Goal: Task Accomplishment & Management: Manage account settings

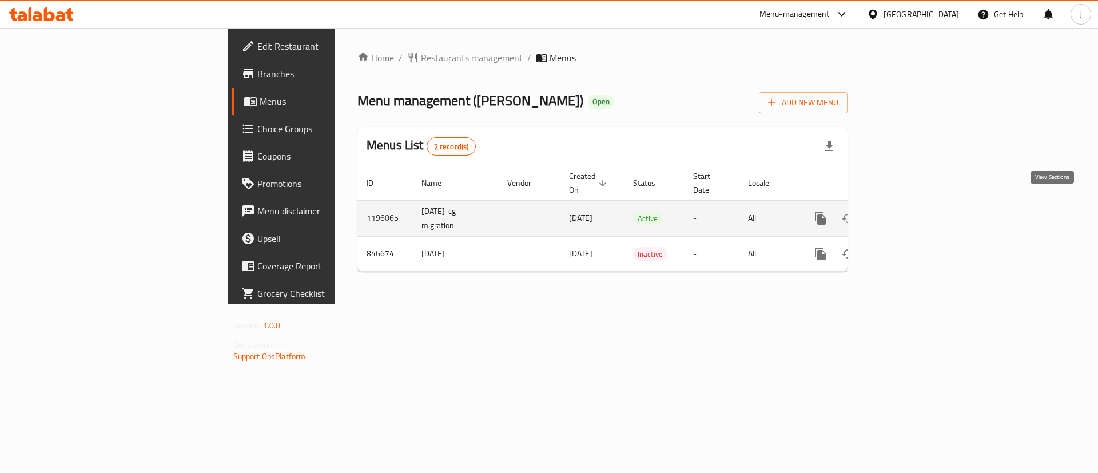
click at [910, 212] on icon "enhanced table" at bounding box center [903, 219] width 14 height 14
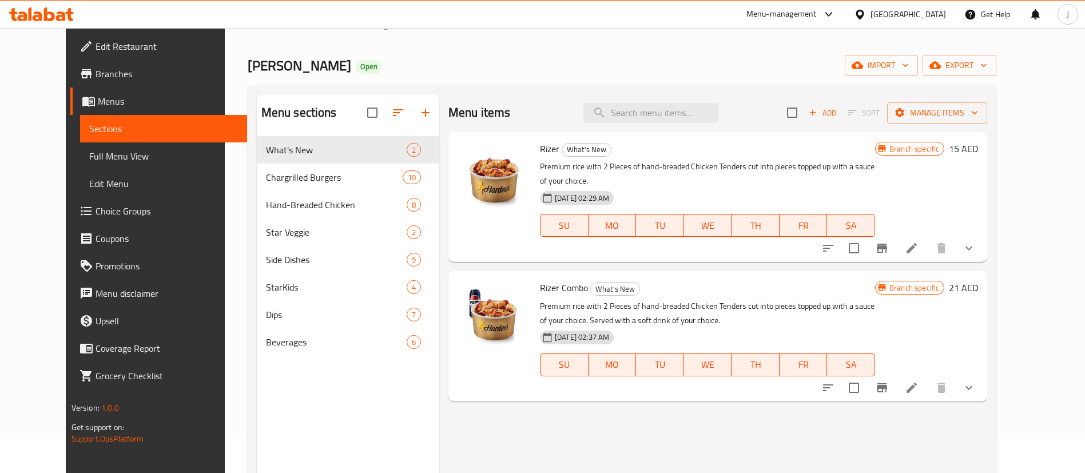
scroll to position [34, 0]
click at [674, 120] on input "search" at bounding box center [650, 112] width 135 height 20
paste input "Veggie Star San"
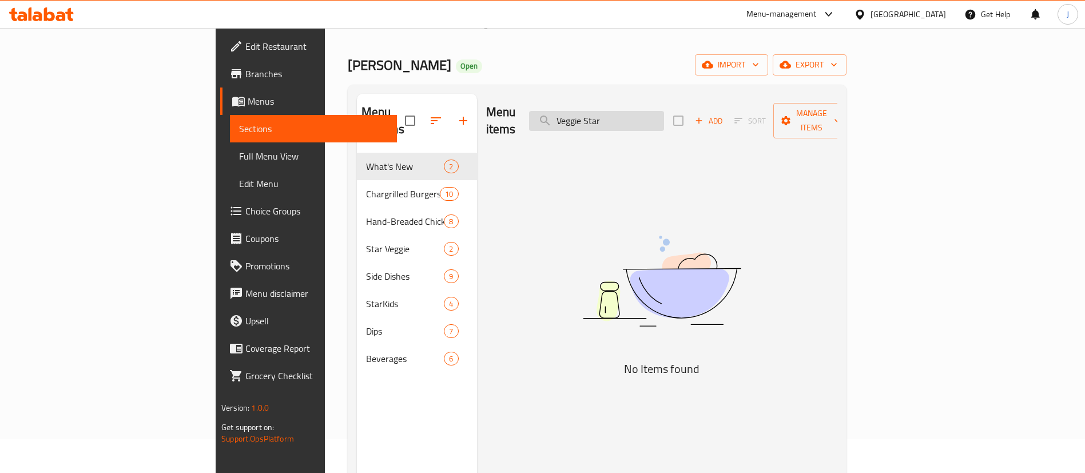
click at [664, 111] on input "Veggie Star" at bounding box center [596, 121] width 135 height 20
paste input "Sandwich"
click at [837, 225] on div "Menu items Veggie Star Add Sort Manage items No Items found" at bounding box center [657, 330] width 360 height 473
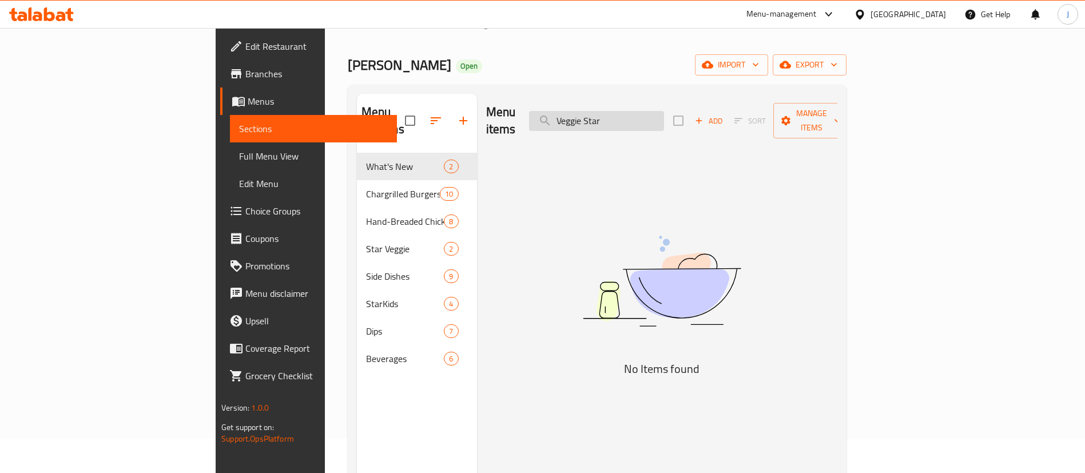
click at [652, 111] on input "Veggie Star" at bounding box center [596, 121] width 135 height 20
paste input "Wraptor sandwich Original"
click at [664, 111] on input "Wraptor sandwich Original" at bounding box center [596, 121] width 135 height 20
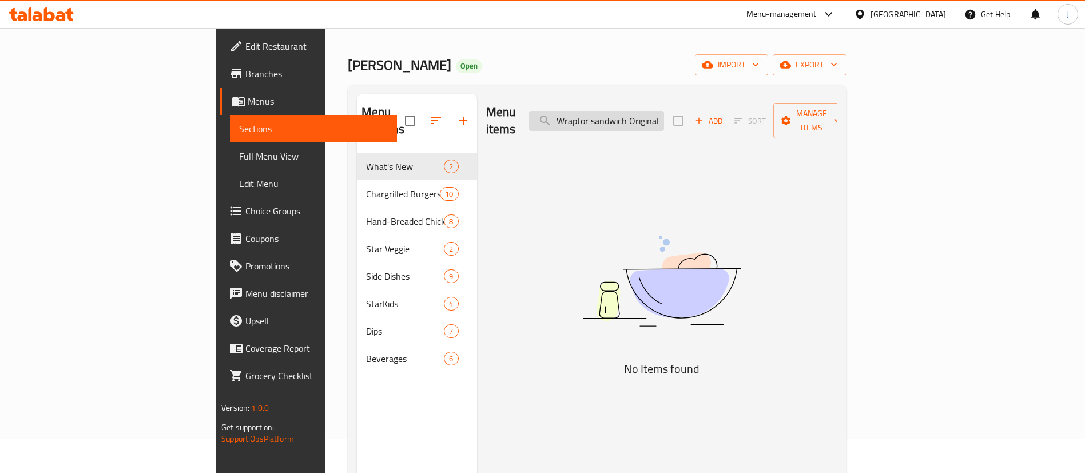
click at [664, 111] on input "Wraptor sandwich Original" at bounding box center [596, 121] width 135 height 20
click at [664, 111] on input "Wraptor sandwich Orignal" at bounding box center [596, 121] width 135 height 20
type input "Wraptor"
drag, startPoint x: 43, startPoint y: 81, endPoint x: 39, endPoint y: 88, distance: 7.9
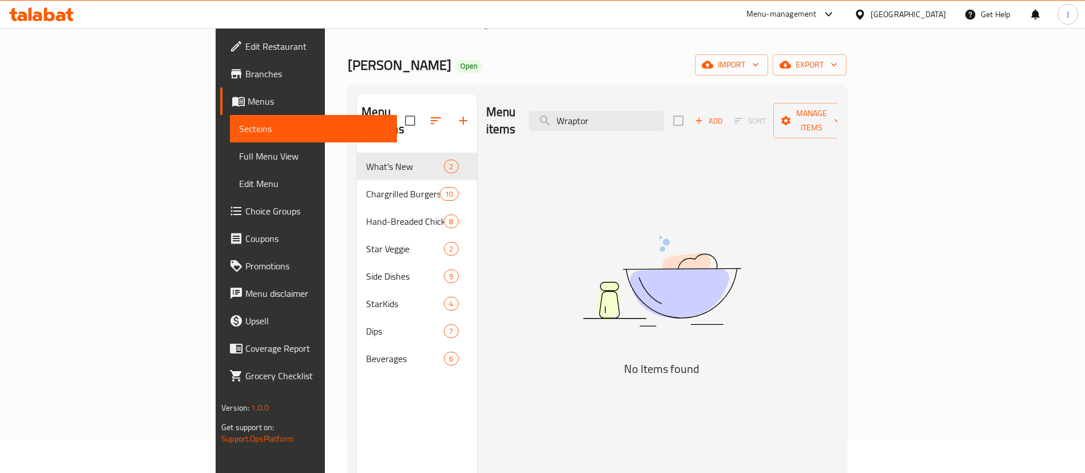
click at [245, 81] on span "Branches" at bounding box center [316, 74] width 142 height 14
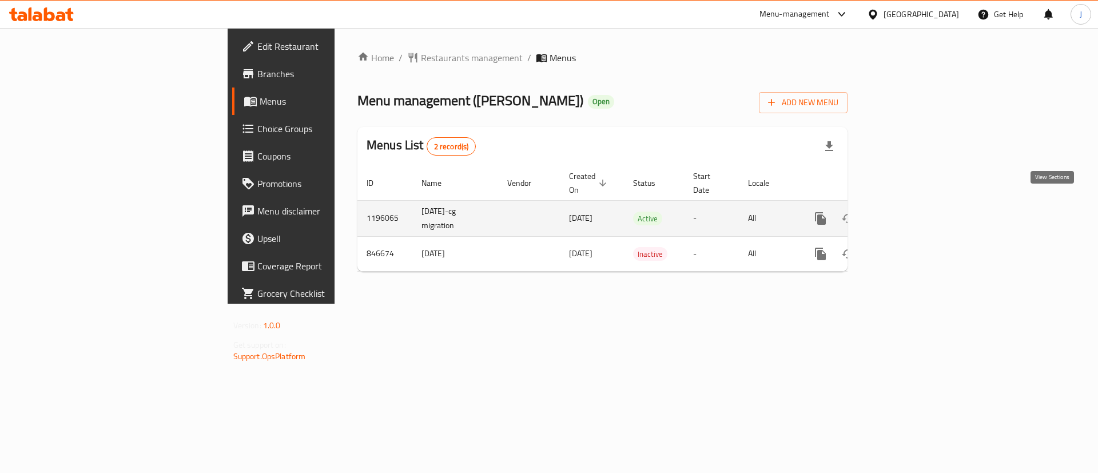
click at [910, 212] on icon "enhanced table" at bounding box center [903, 219] width 14 height 14
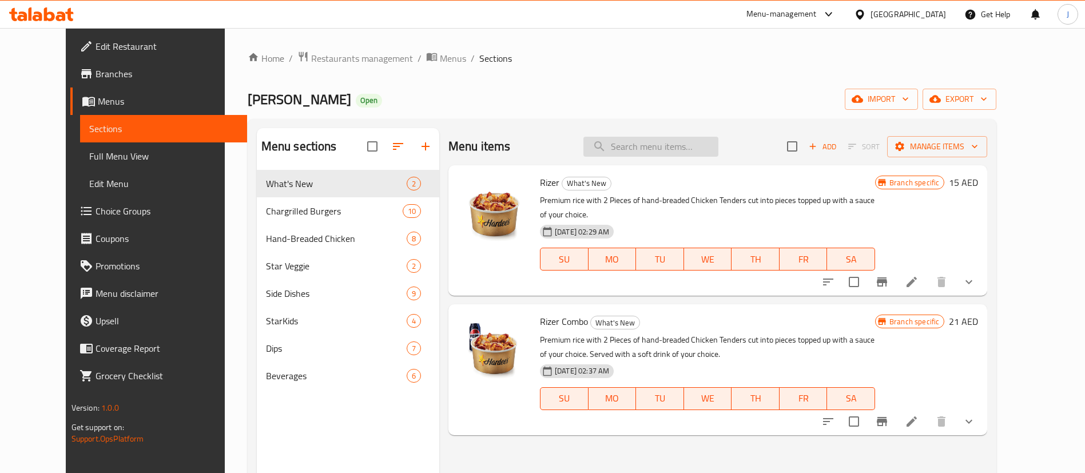
click at [679, 144] on input "search" at bounding box center [650, 147] width 135 height 20
paste input "S Tender 3 PC"
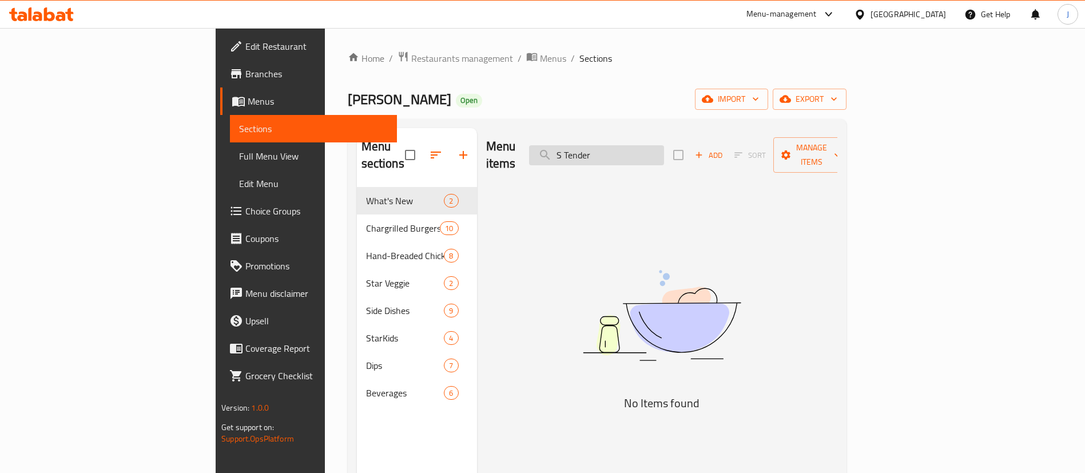
drag, startPoint x: 644, startPoint y: 149, endPoint x: 615, endPoint y: 151, distance: 29.3
click at [615, 151] on input "S Tender" at bounding box center [596, 155] width 135 height 20
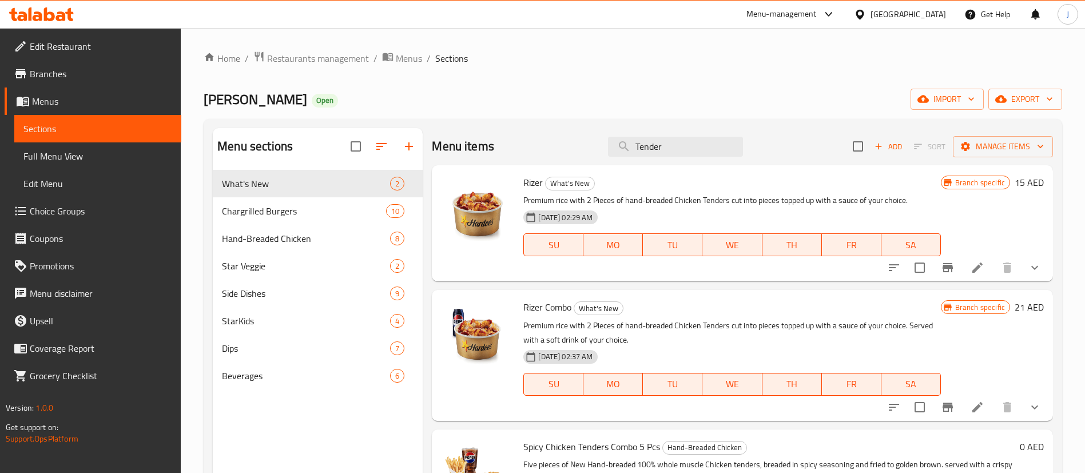
drag, startPoint x: 565, startPoint y: 353, endPoint x: 644, endPoint y: 363, distance: 79.5
click at [622, 358] on div "[DATE] 02:37 AM" at bounding box center [572, 356] width 106 height 23
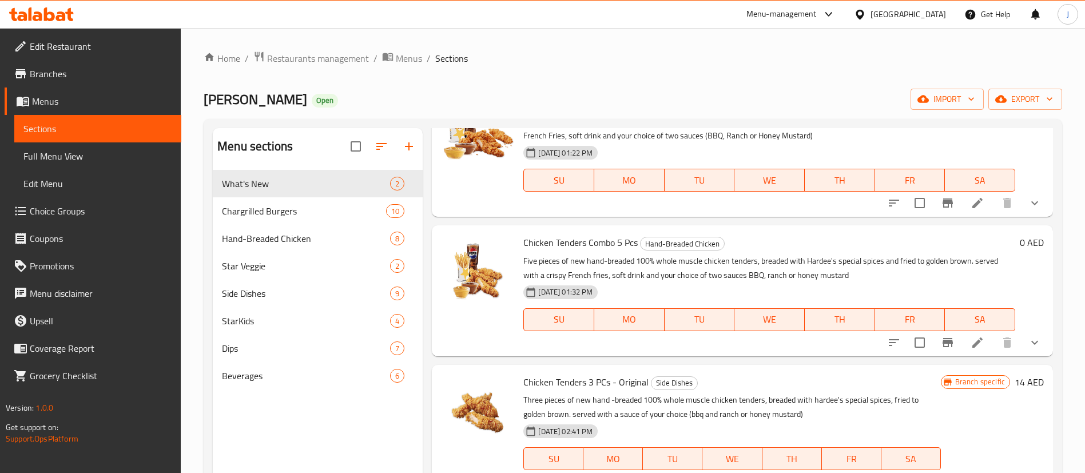
scroll to position [377, 0]
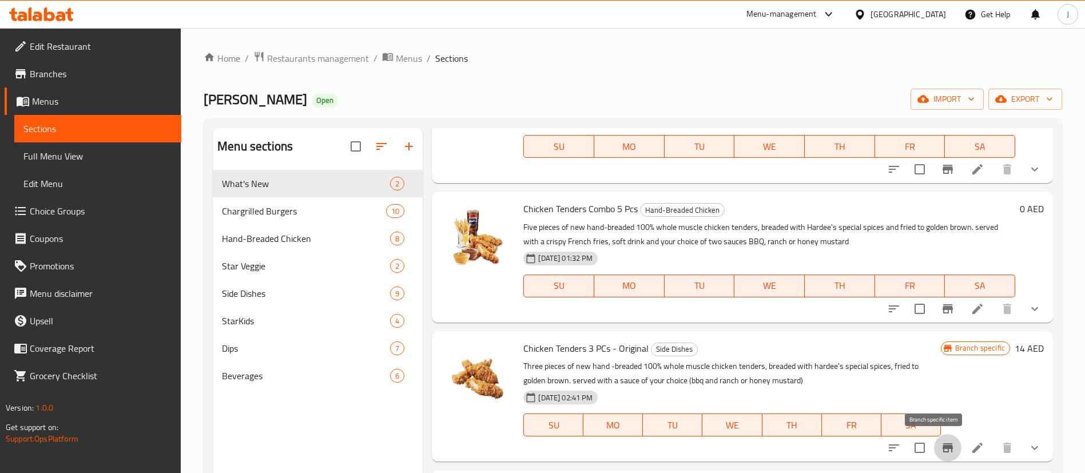
click at [943, 446] on icon "Branch-specific-item" at bounding box center [948, 447] width 10 height 9
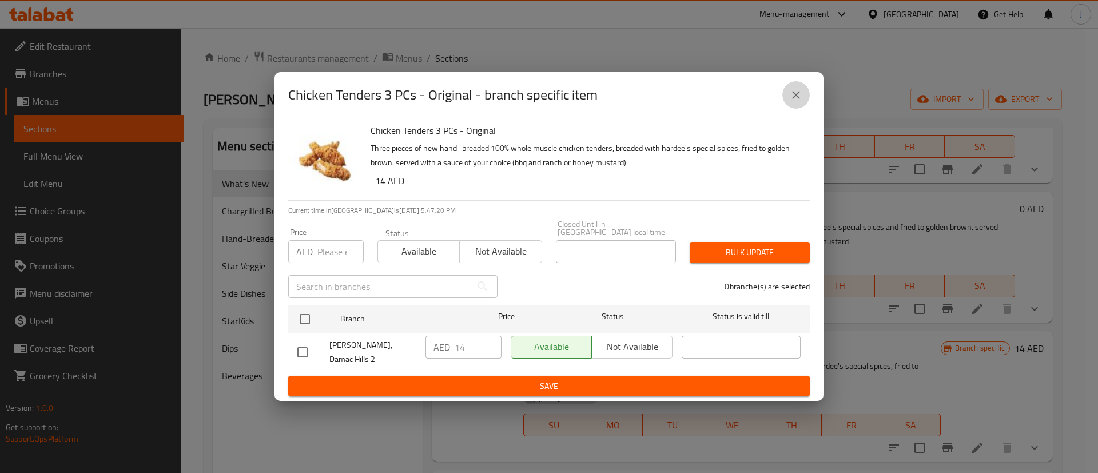
drag, startPoint x: 788, startPoint y: 101, endPoint x: 786, endPoint y: 111, distance: 10.4
click at [788, 100] on button "close" at bounding box center [795, 94] width 27 height 27
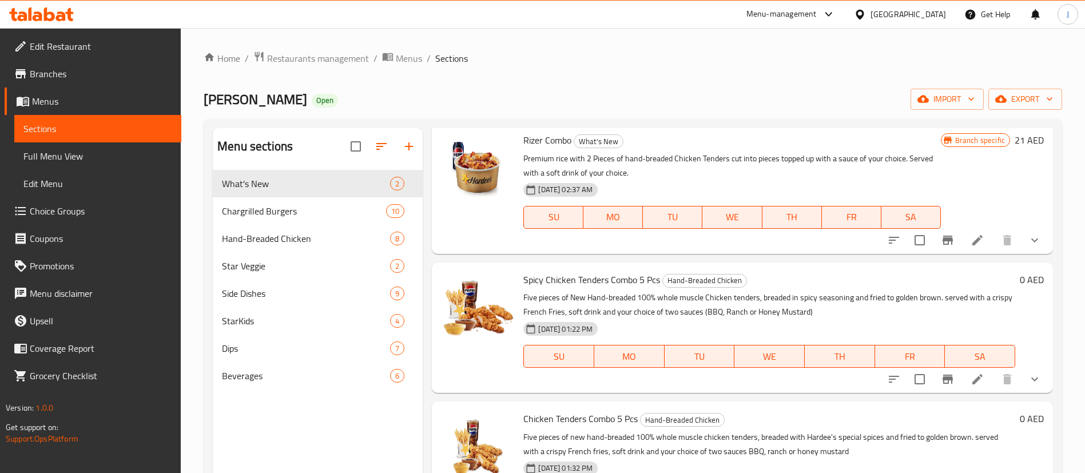
scroll to position [0, 0]
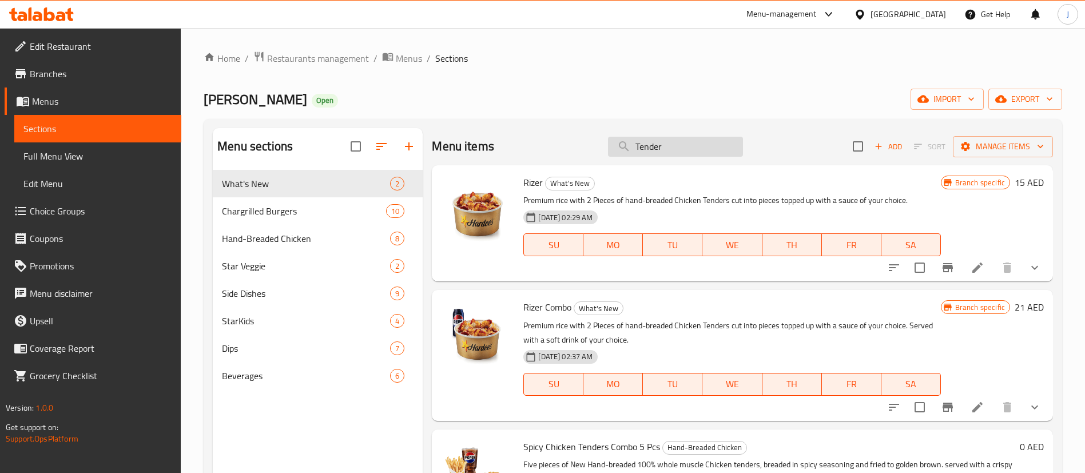
click at [661, 146] on input "Tender" at bounding box center [675, 147] width 135 height 20
paste input "3 PC"
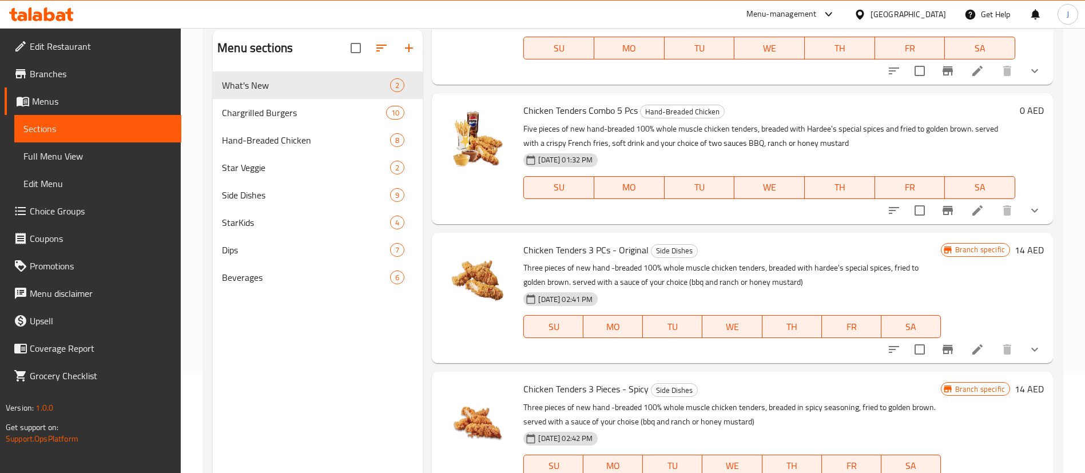
scroll to position [160, 0]
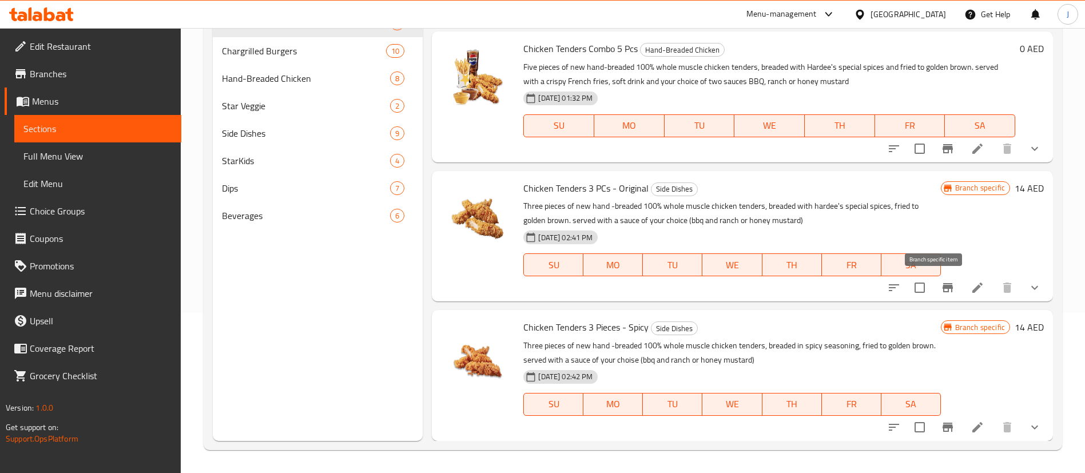
click at [943, 288] on icon "Branch-specific-item" at bounding box center [948, 287] width 10 height 9
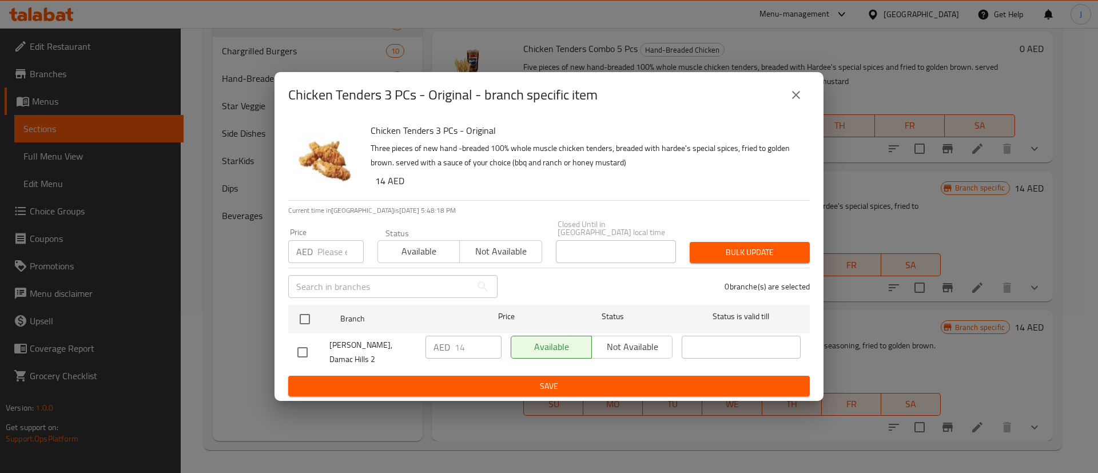
click at [792, 102] on icon "close" at bounding box center [796, 95] width 14 height 14
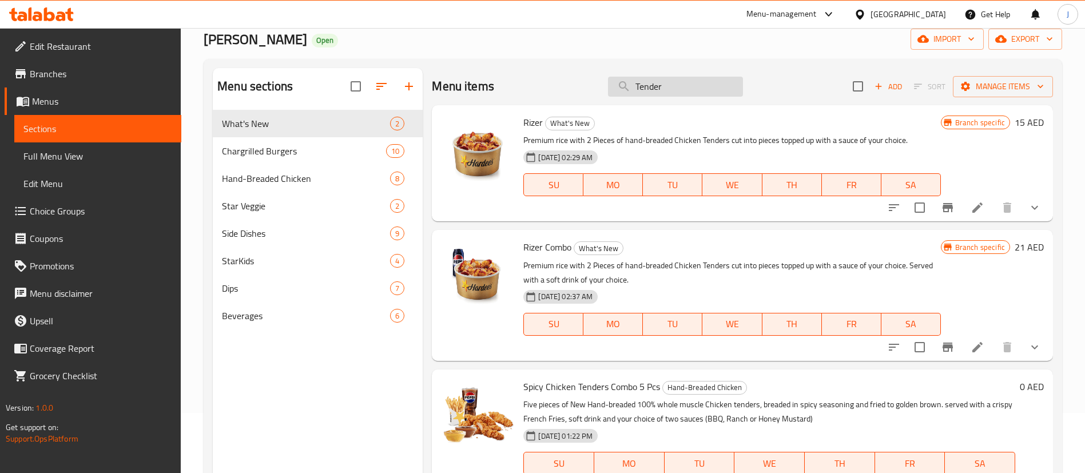
scroll to position [0, 0]
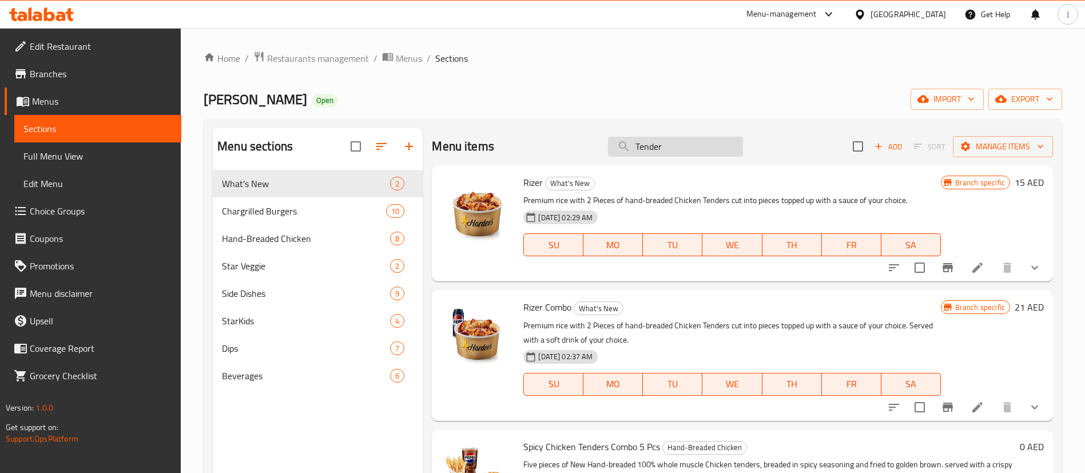
click at [658, 149] on input "Tender" at bounding box center [675, 147] width 135 height 20
paste input "5 PC"
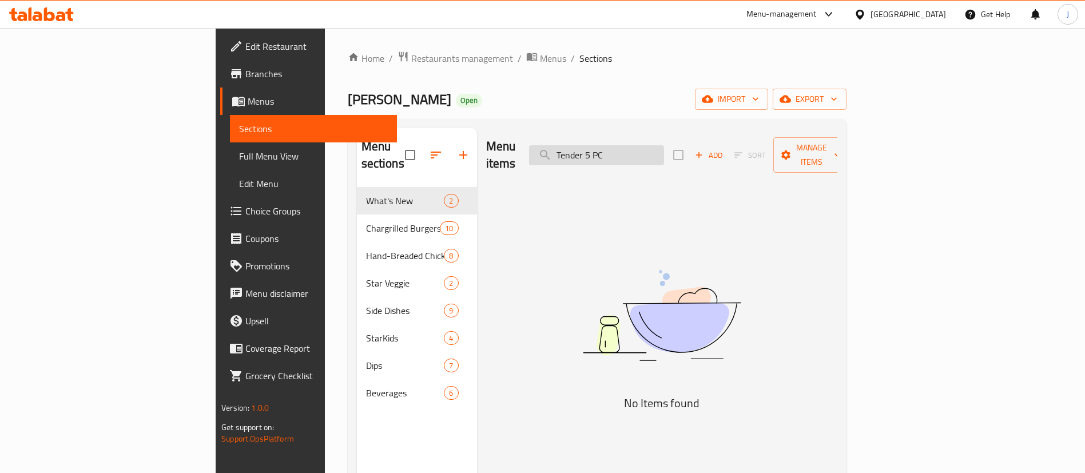
click at [664, 145] on input "Tender 5 PC" at bounding box center [596, 155] width 135 height 20
paste input "Chicken Tenders Combo 5 Pcs"
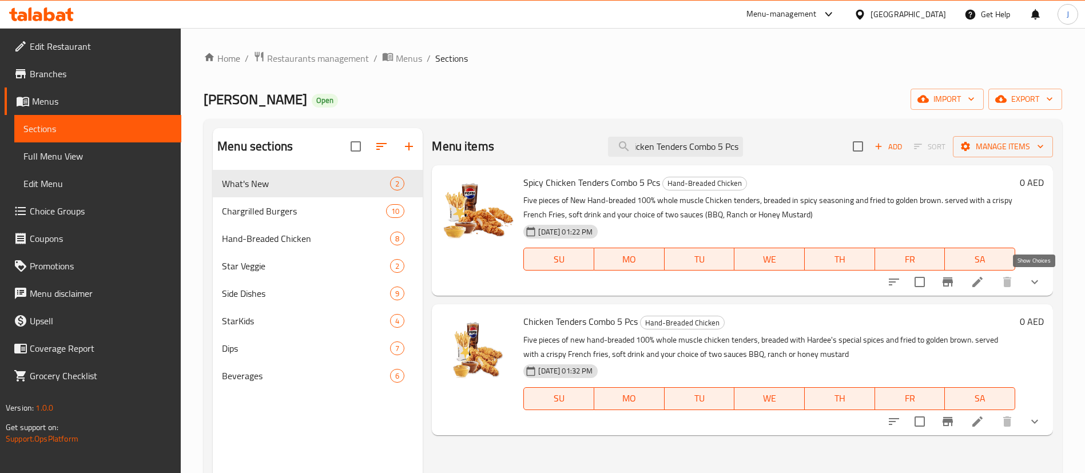
type input "Chicken Tenders Combo 5 Pcs"
click at [1036, 285] on icon "show more" at bounding box center [1035, 282] width 14 height 14
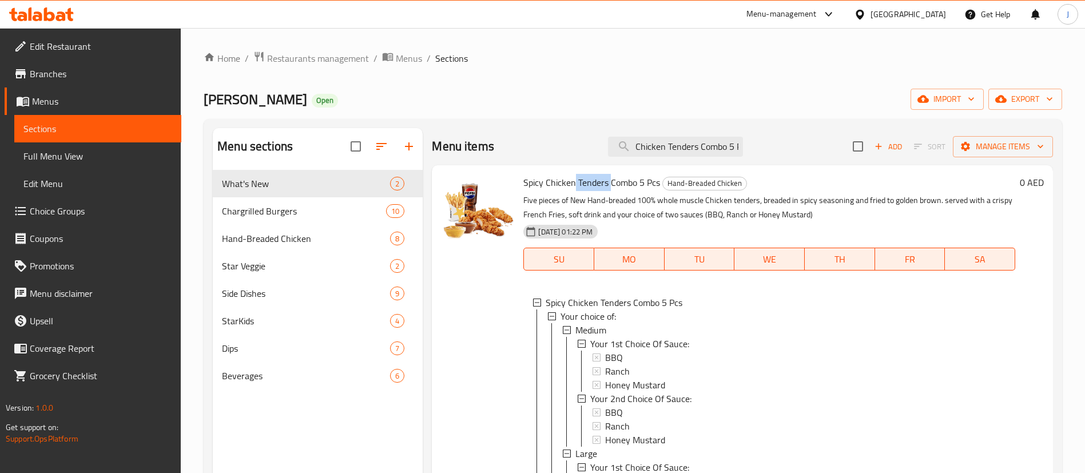
drag, startPoint x: 574, startPoint y: 184, endPoint x: 613, endPoint y: 183, distance: 38.9
click at [613, 182] on span "Spicy Chicken Tenders Combo 5 Pcs" at bounding box center [591, 182] width 137 height 17
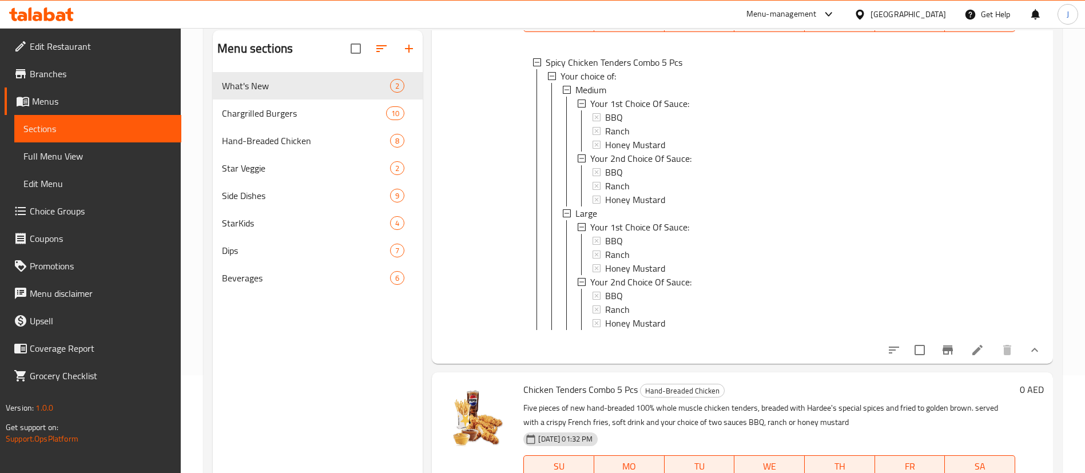
scroll to position [160, 0]
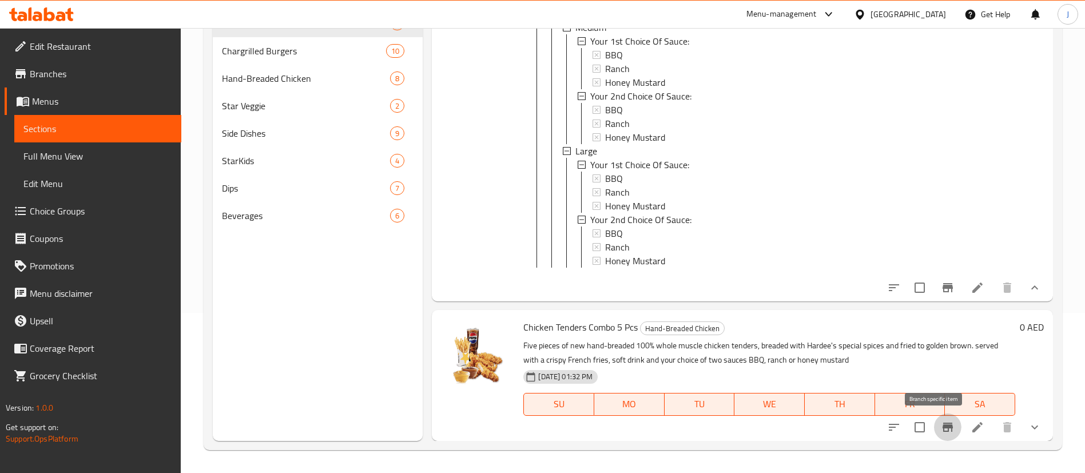
click at [941, 431] on icon "Branch-specific-item" at bounding box center [948, 427] width 14 height 14
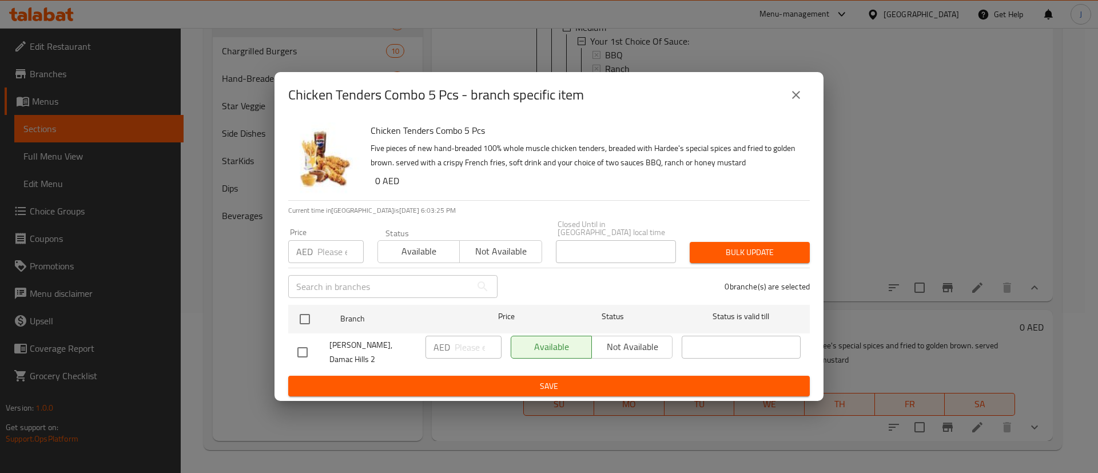
drag, startPoint x: 792, startPoint y: 100, endPoint x: 758, endPoint y: 121, distance: 39.8
click at [792, 101] on icon "close" at bounding box center [796, 95] width 14 height 14
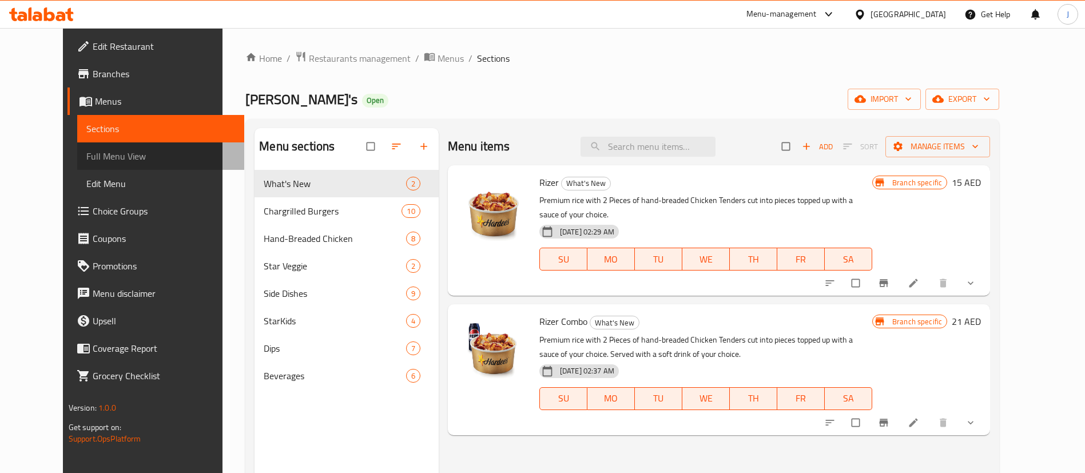
click at [86, 160] on span "Full Menu View" at bounding box center [160, 156] width 149 height 14
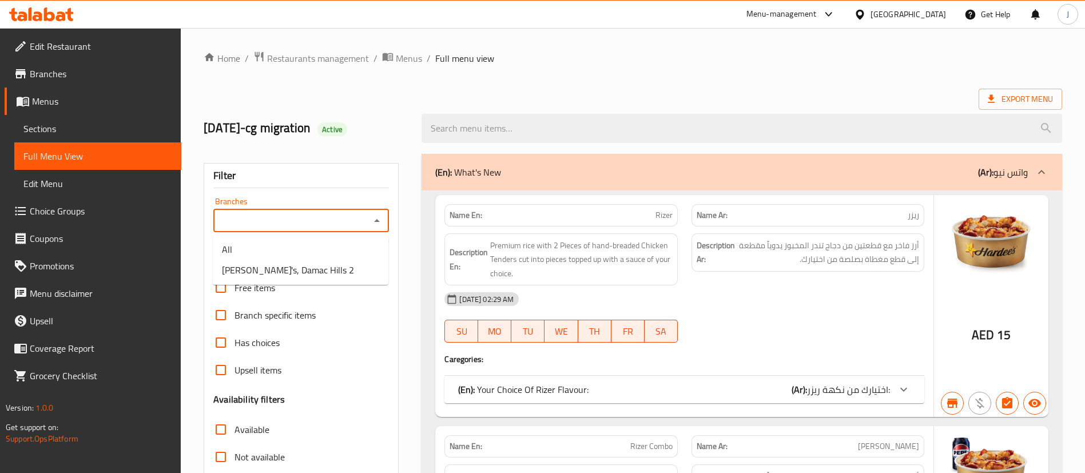
click at [353, 222] on input "Branches" at bounding box center [292, 221] width 150 height 16
click at [292, 272] on span "[PERSON_NAME], Damac Hills 2" at bounding box center [288, 270] width 132 height 14
type input "[PERSON_NAME], Damac Hills 2"
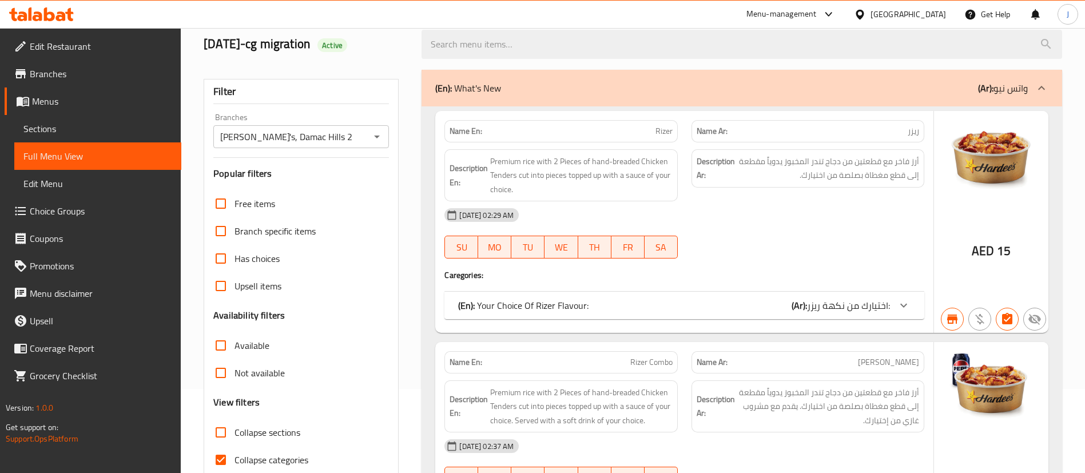
scroll to position [257, 0]
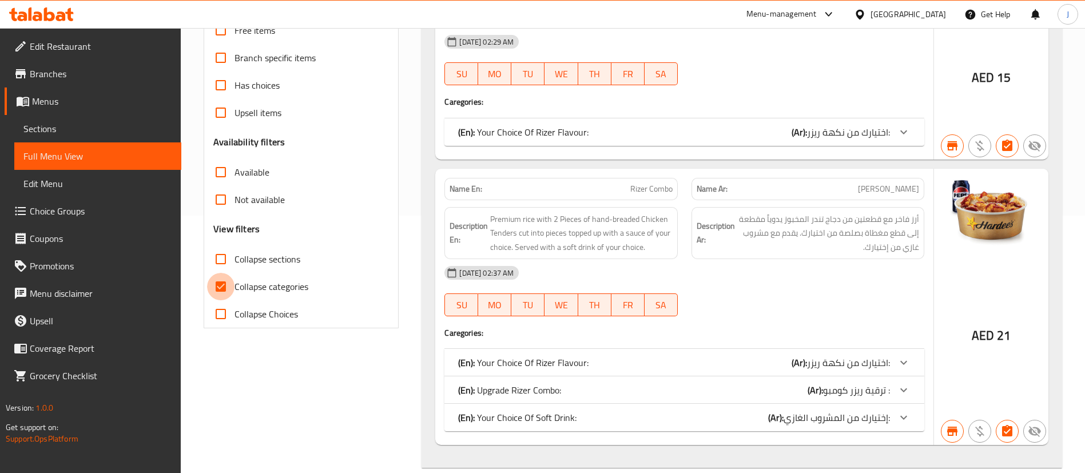
click at [220, 291] on input "Collapse categories" at bounding box center [220, 286] width 27 height 27
checkbox input "false"
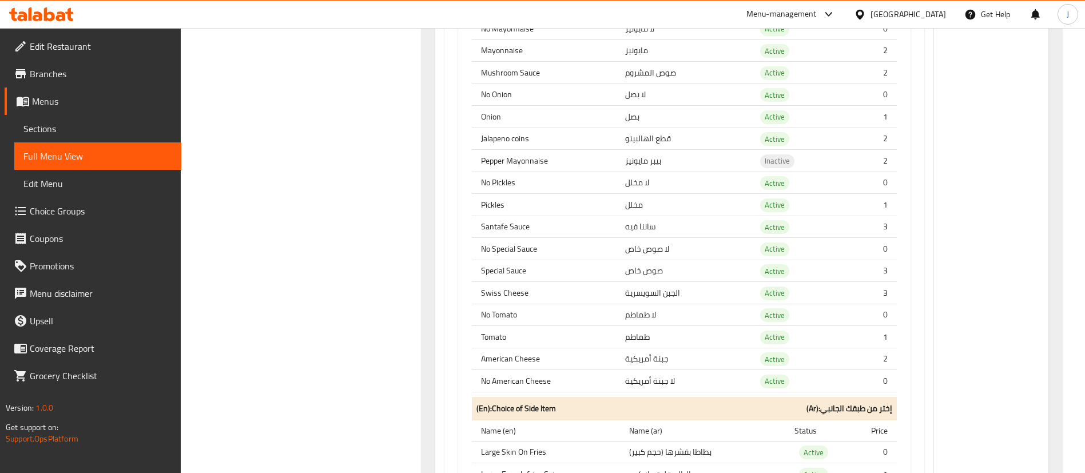
scroll to position [8765, 0]
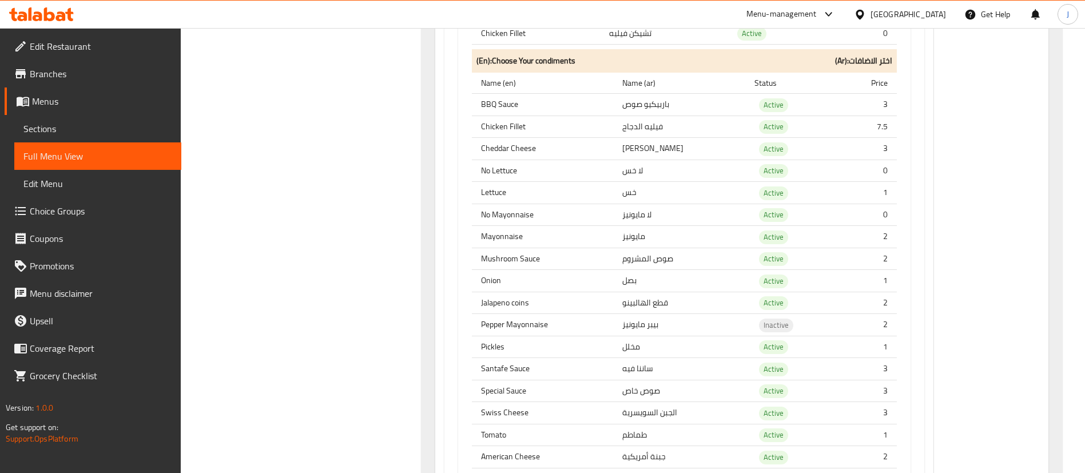
scroll to position [21178, 0]
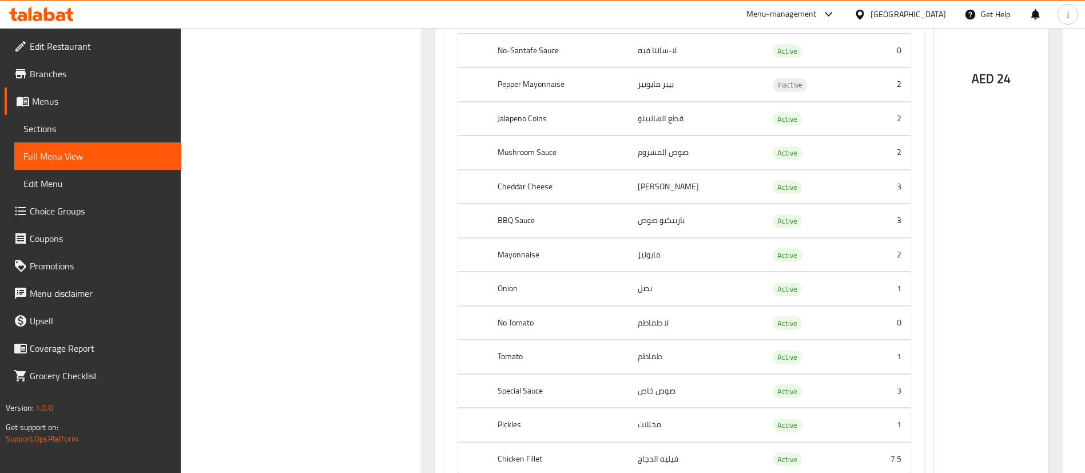
click at [799, 170] on td "Active" at bounding box center [806, 187] width 94 height 34
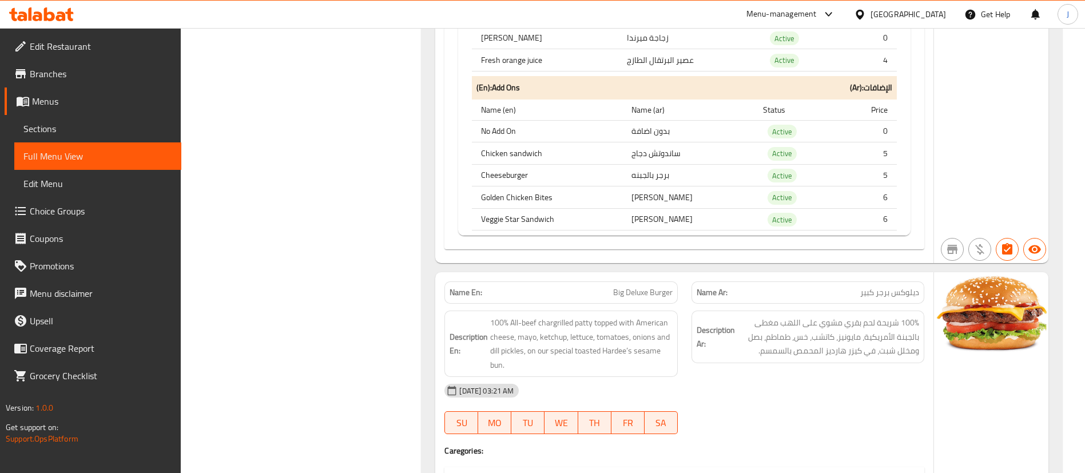
scroll to position [9384, 0]
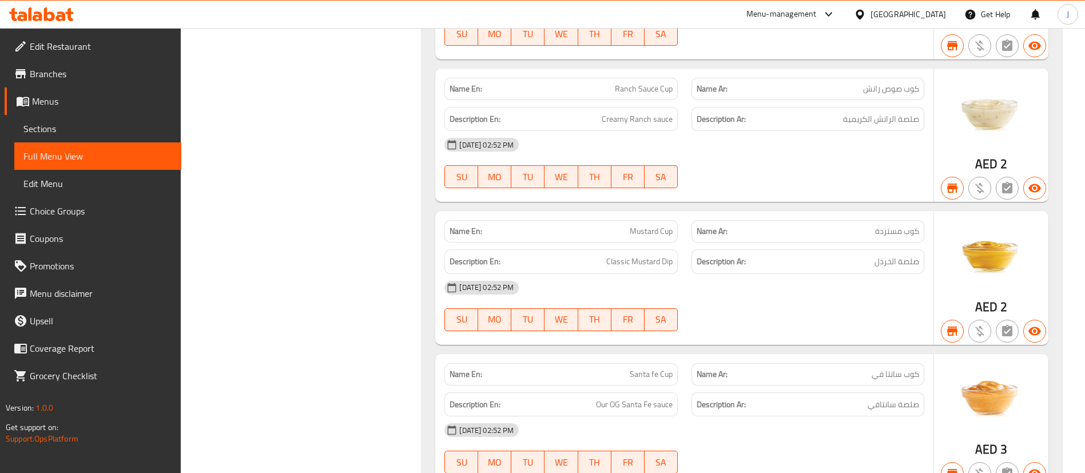
copy span "Barbeque Cup"
click at [993, 438] on span "AED" at bounding box center [986, 449] width 22 height 22
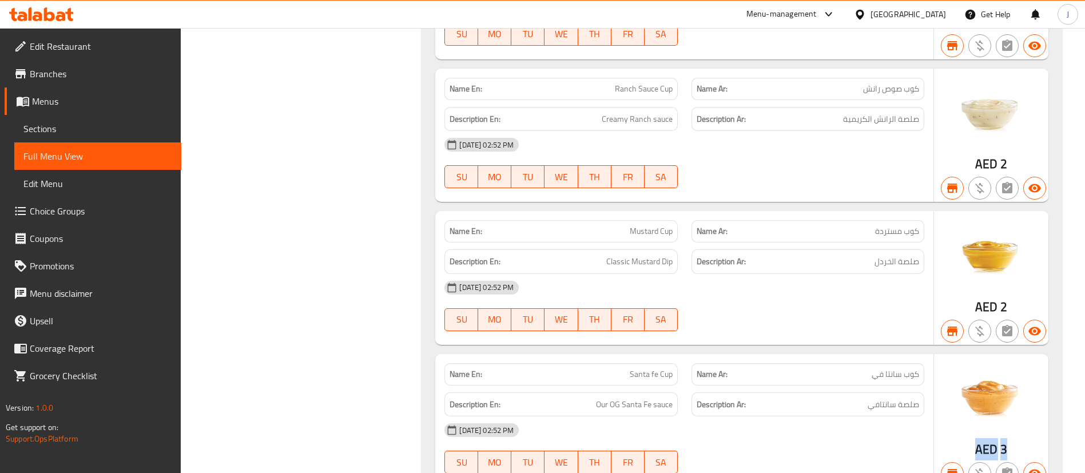
click at [993, 438] on span "AED" at bounding box center [986, 449] width 22 height 22
copy div "AED 3"
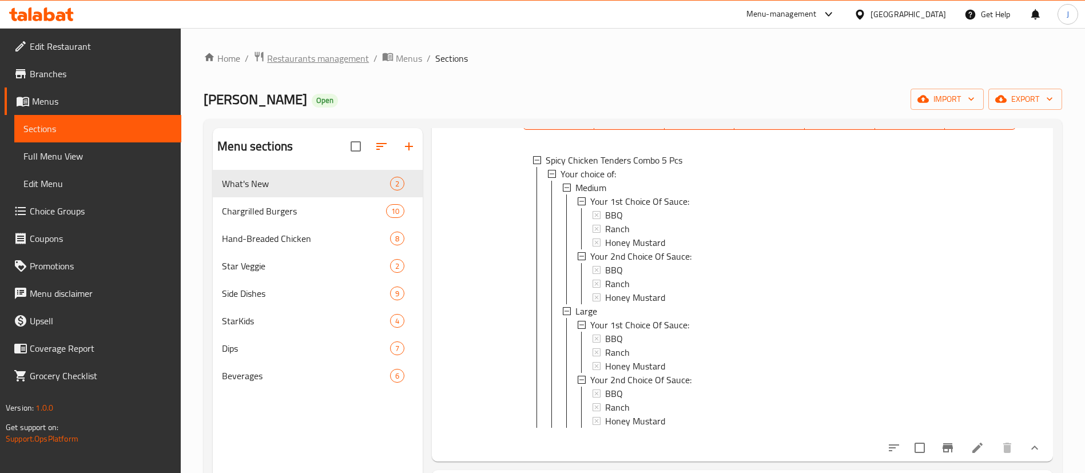
click at [295, 53] on span "Restaurants management" at bounding box center [318, 58] width 102 height 14
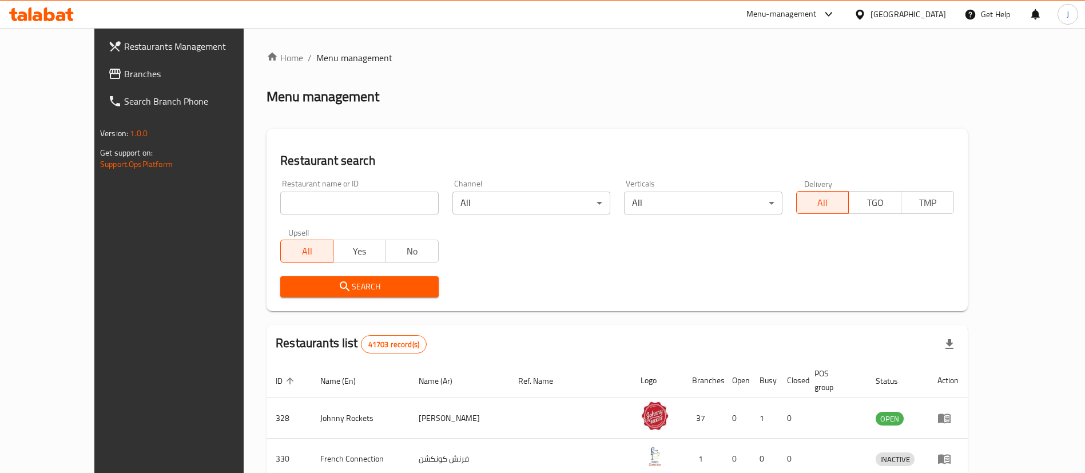
click at [124, 75] on span "Branches" at bounding box center [195, 74] width 142 height 14
